Goal: Go to known website: Access a specific website the user already knows

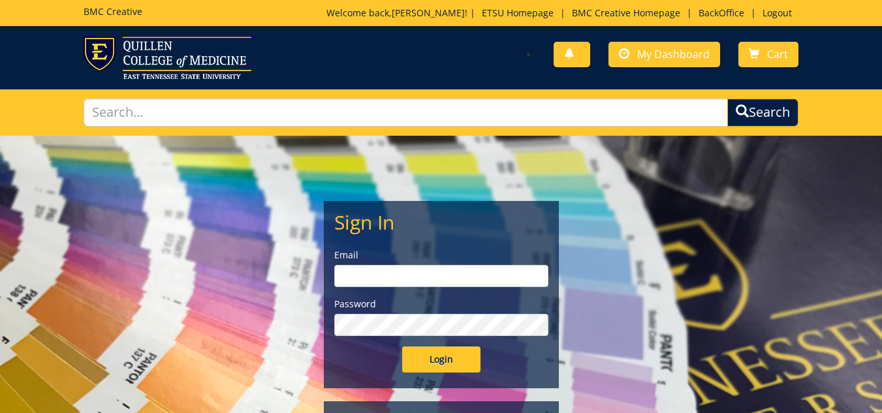
type input "[EMAIL_ADDRESS][DOMAIN_NAME]"
click at [790, 216] on div "Sign In Email [EMAIL_ADDRESS][DOMAIN_NAME] Password Login Not Registered? Forgo…" at bounding box center [440, 316] width 763 height 360
click at [431, 360] on input "Login" at bounding box center [441, 359] width 78 height 26
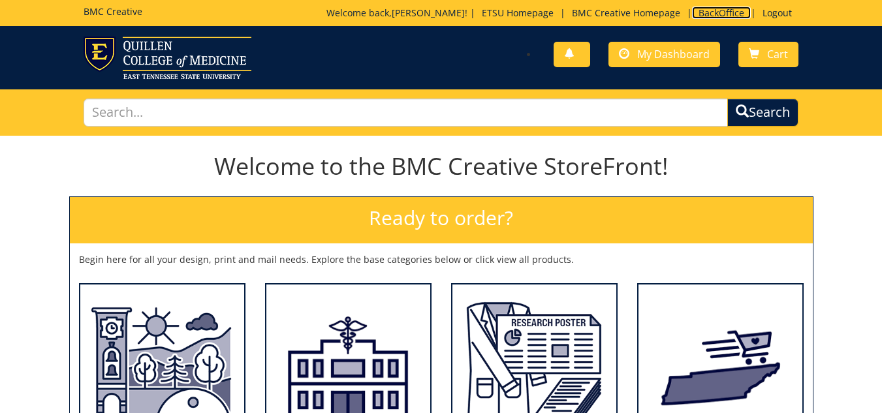
click at [713, 13] on link "BackOffice" at bounding box center [721, 13] width 59 height 12
